Goal: Navigation & Orientation: Find specific page/section

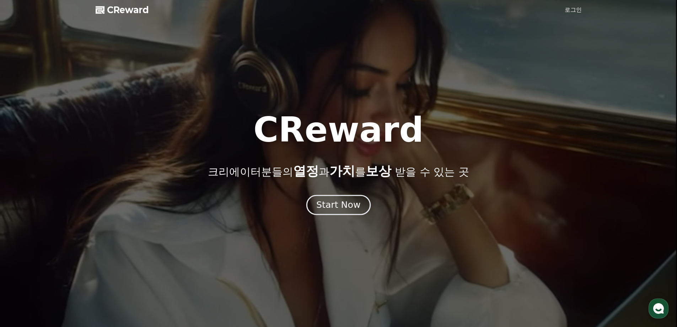
click at [343, 205] on div "Start Now" at bounding box center [338, 205] width 44 height 12
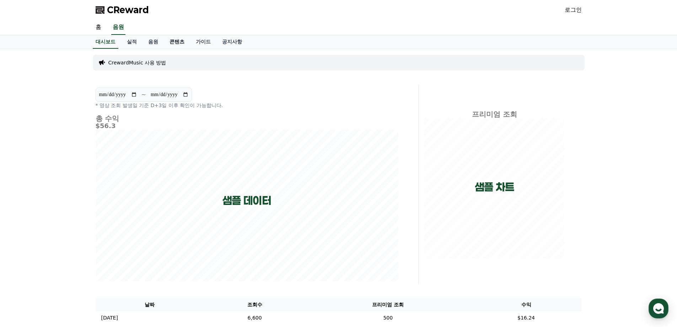
click at [175, 40] on link "콘텐츠" at bounding box center [177, 42] width 26 height 14
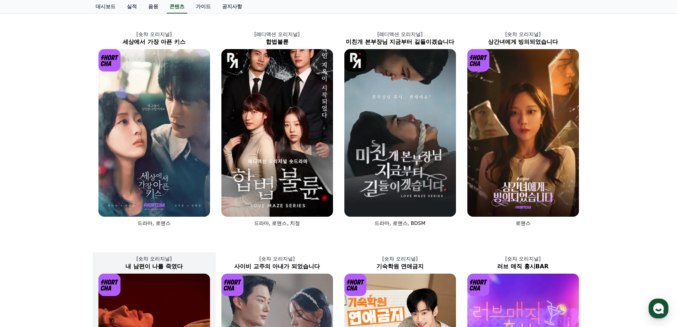
scroll to position [257, 0]
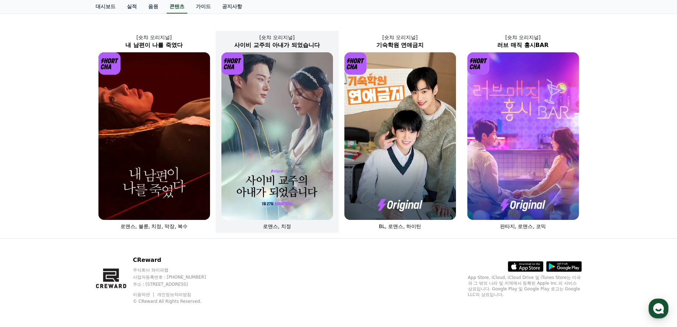
click at [264, 159] on img at bounding box center [277, 135] width 112 height 167
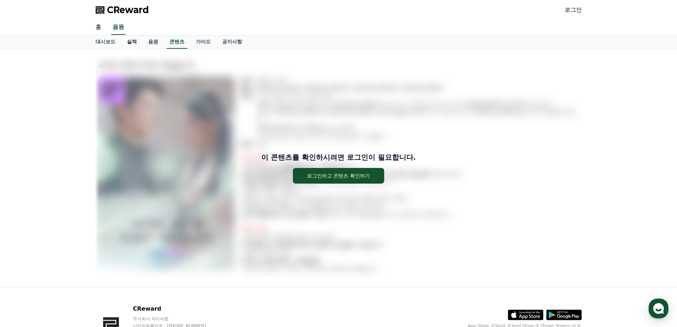
click at [129, 40] on link "실적" at bounding box center [131, 42] width 21 height 14
